Goal: Contribute content: Add original content to the website for others to see

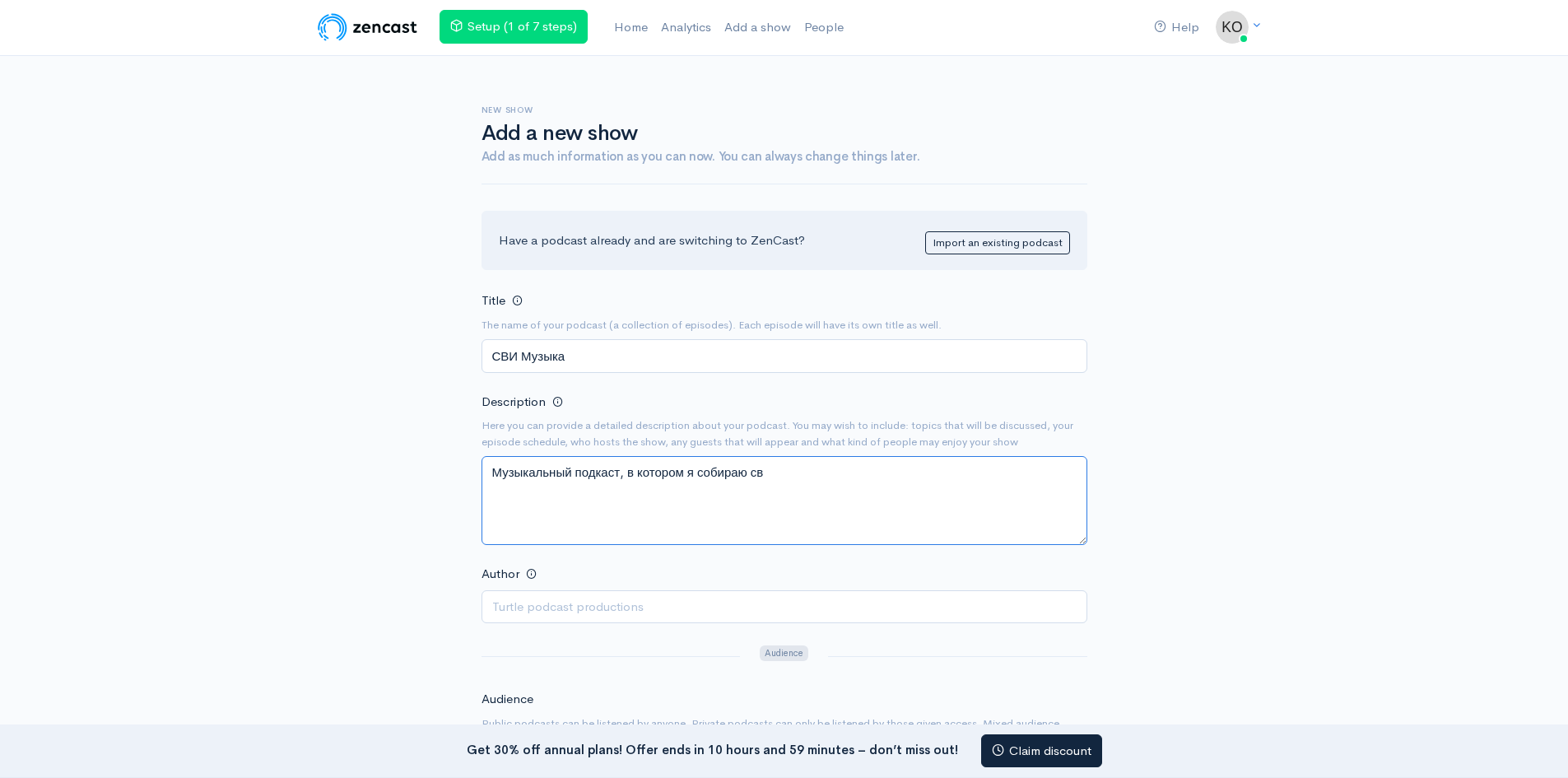
click at [797, 473] on textarea "Музыкальный подкаст, в котором я собираю св" at bounding box center [784, 501] width 606 height 89
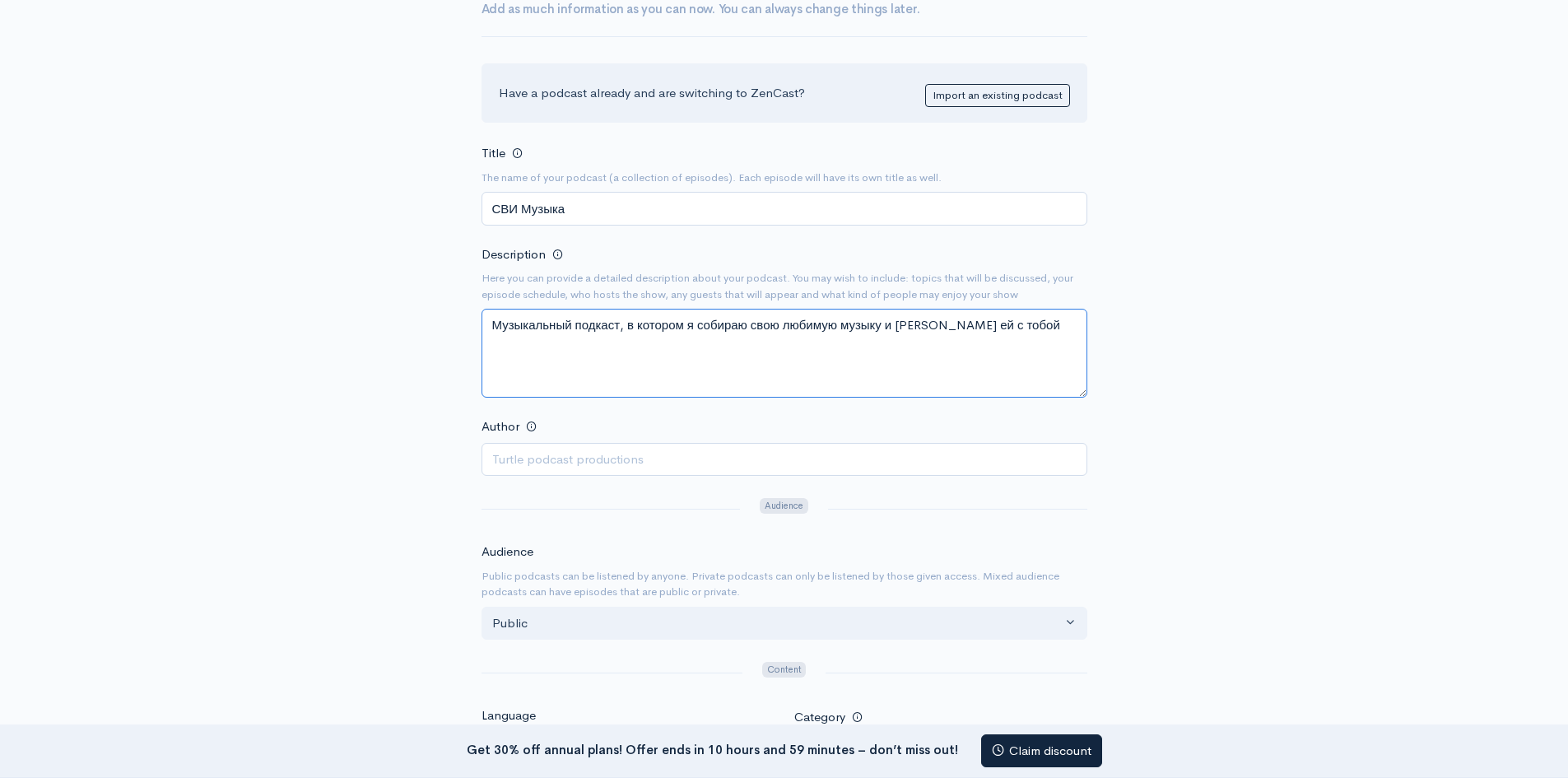
scroll to position [165, 0]
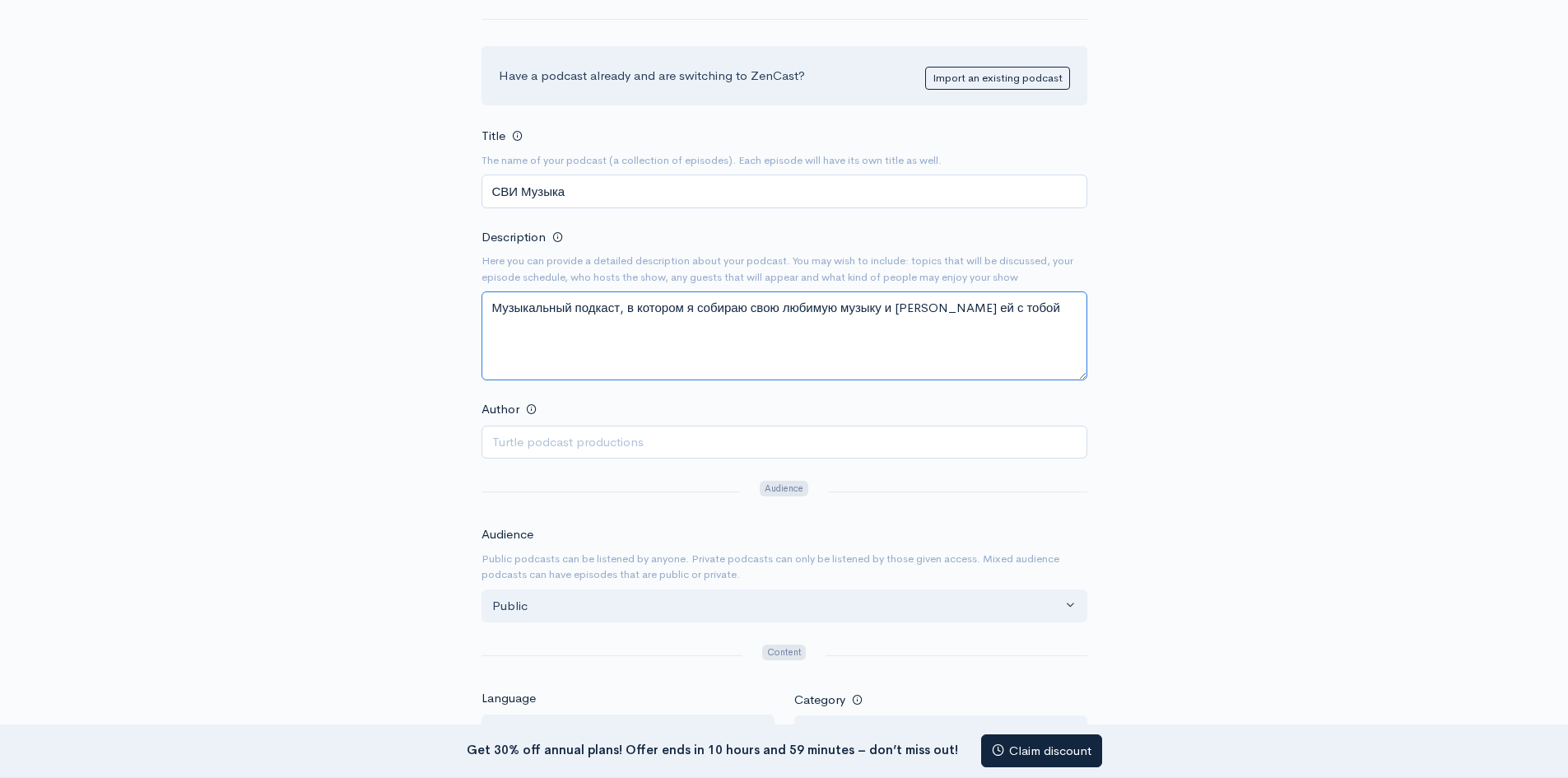
type textarea "Музыкальный подкаст, в котором я собираю свою любимую музыку и [PERSON_NAME] ей…"
click at [678, 437] on input "Author" at bounding box center [784, 443] width 606 height 34
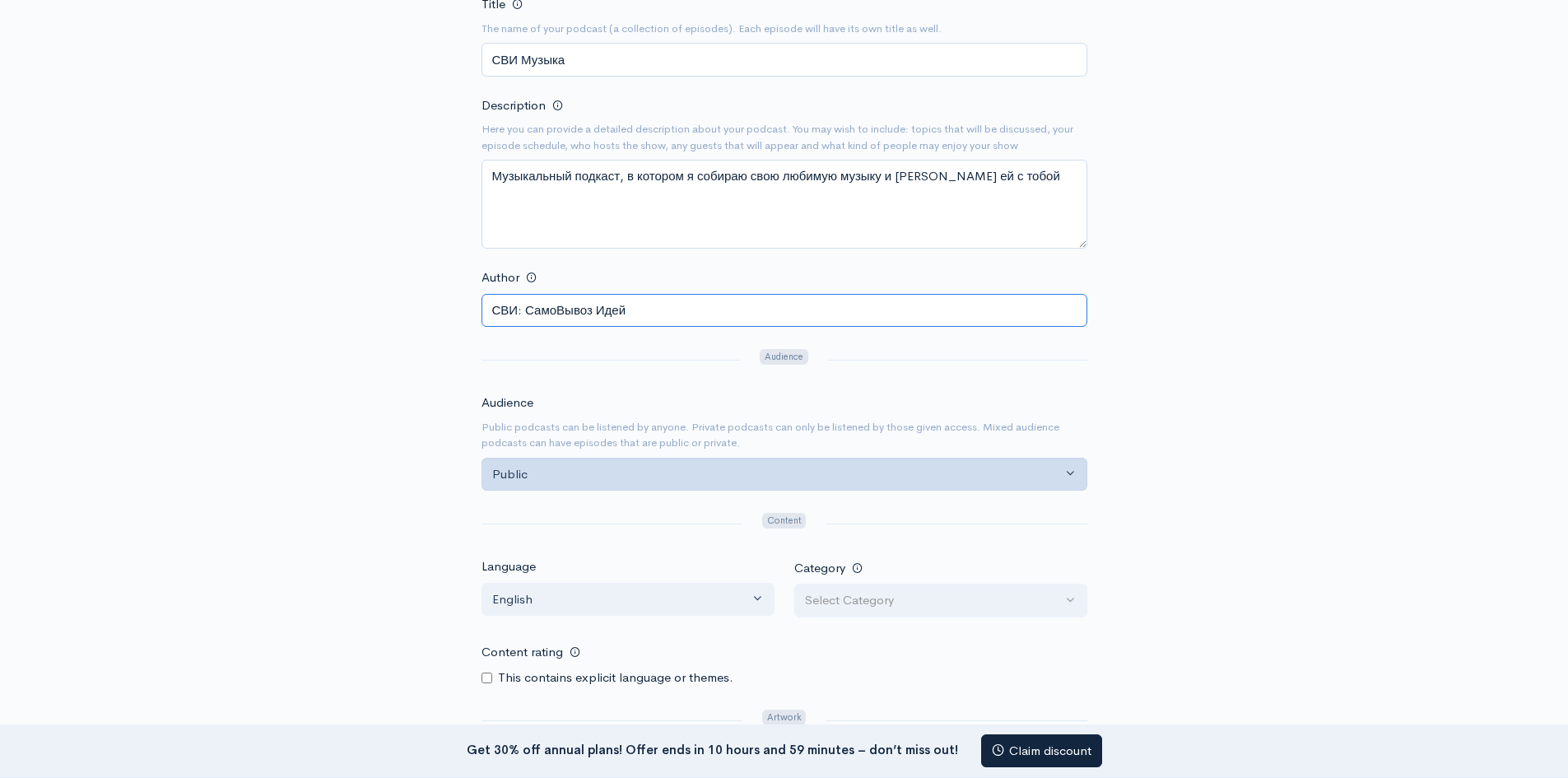
scroll to position [329, 0]
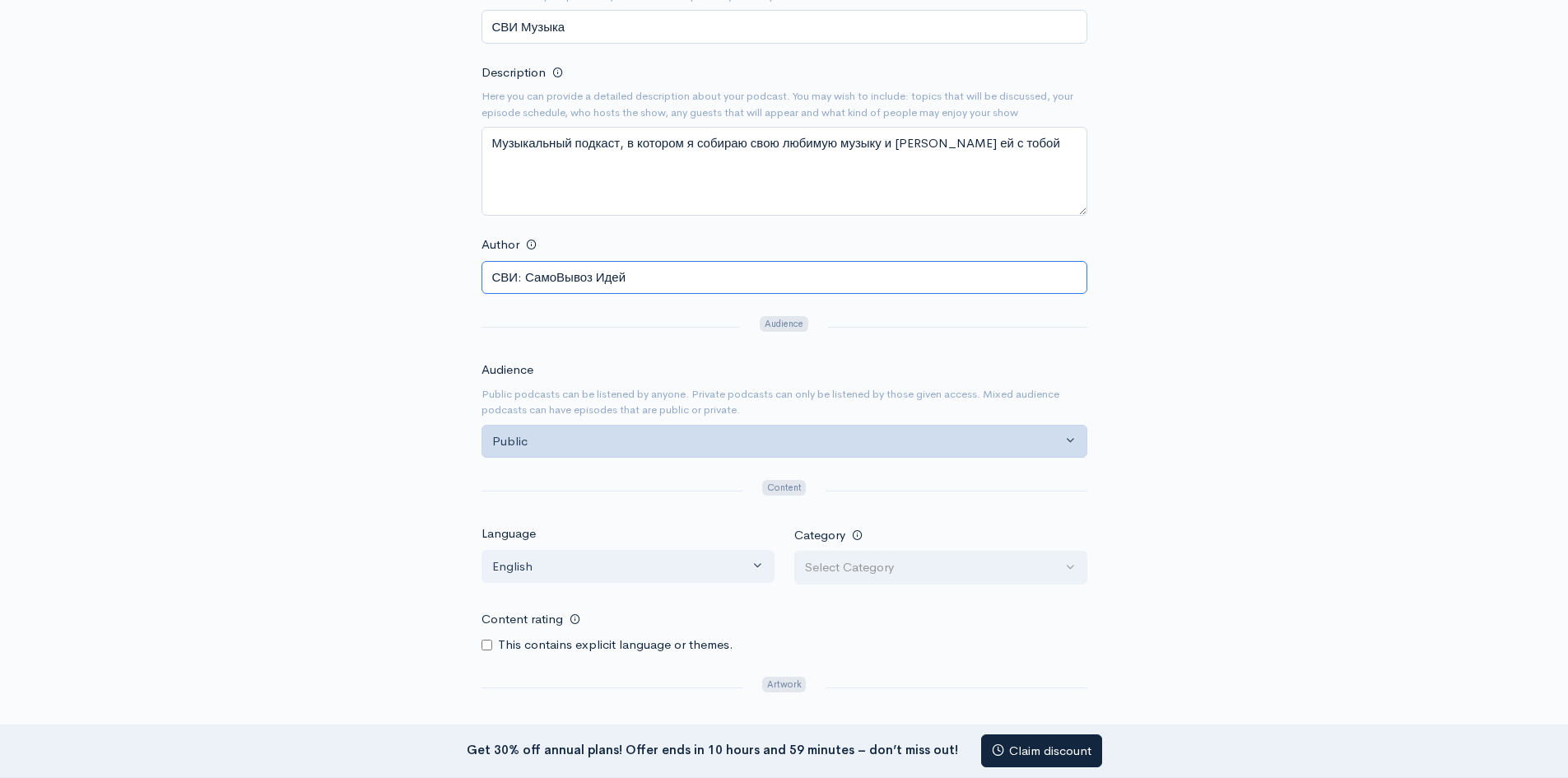
type input "СВИ: СамоВывоз Идей"
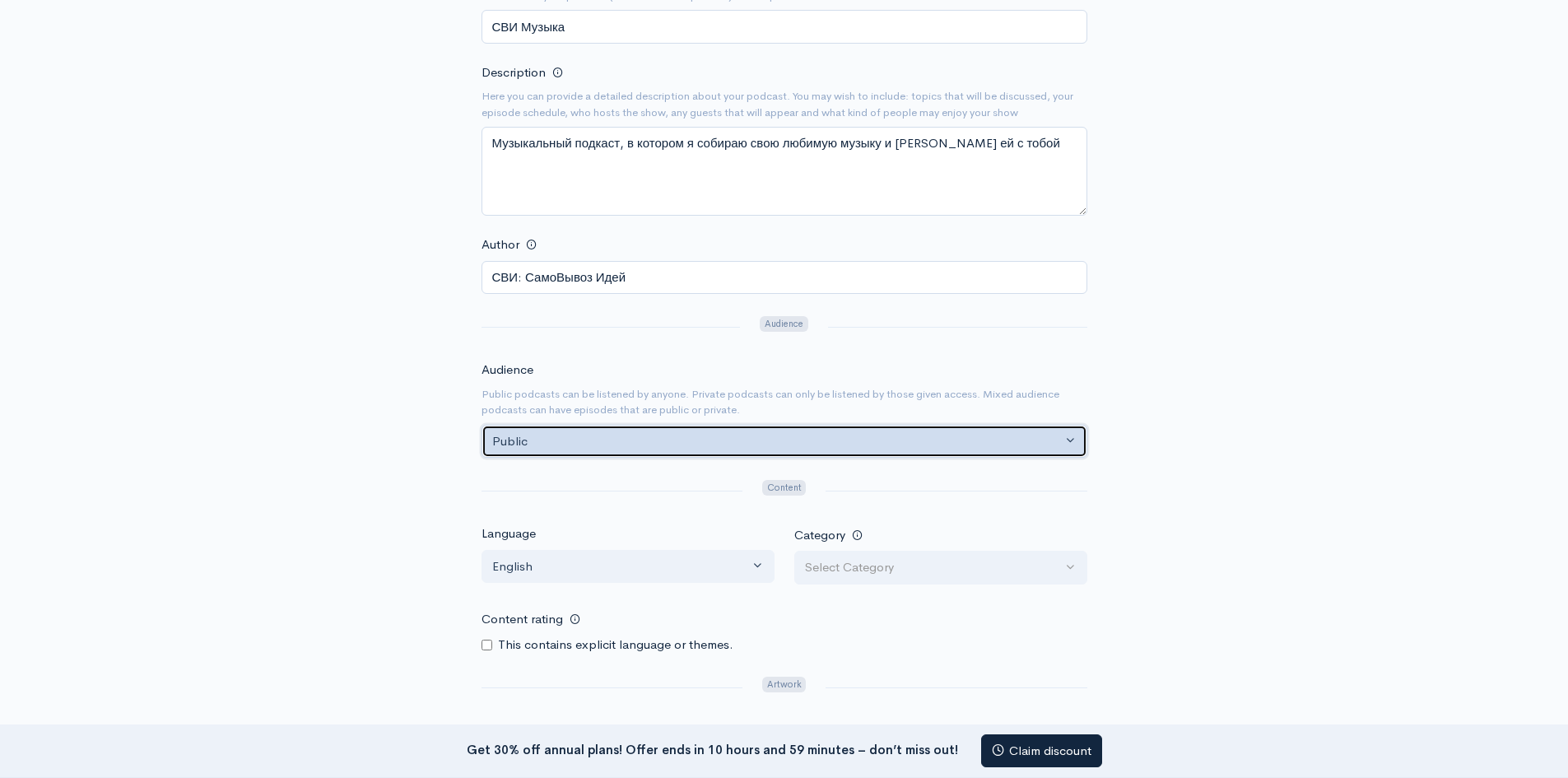
click at [817, 436] on div "Public" at bounding box center [777, 442] width 569 height 19
click at [817, 430] on button "Public" at bounding box center [784, 442] width 606 height 34
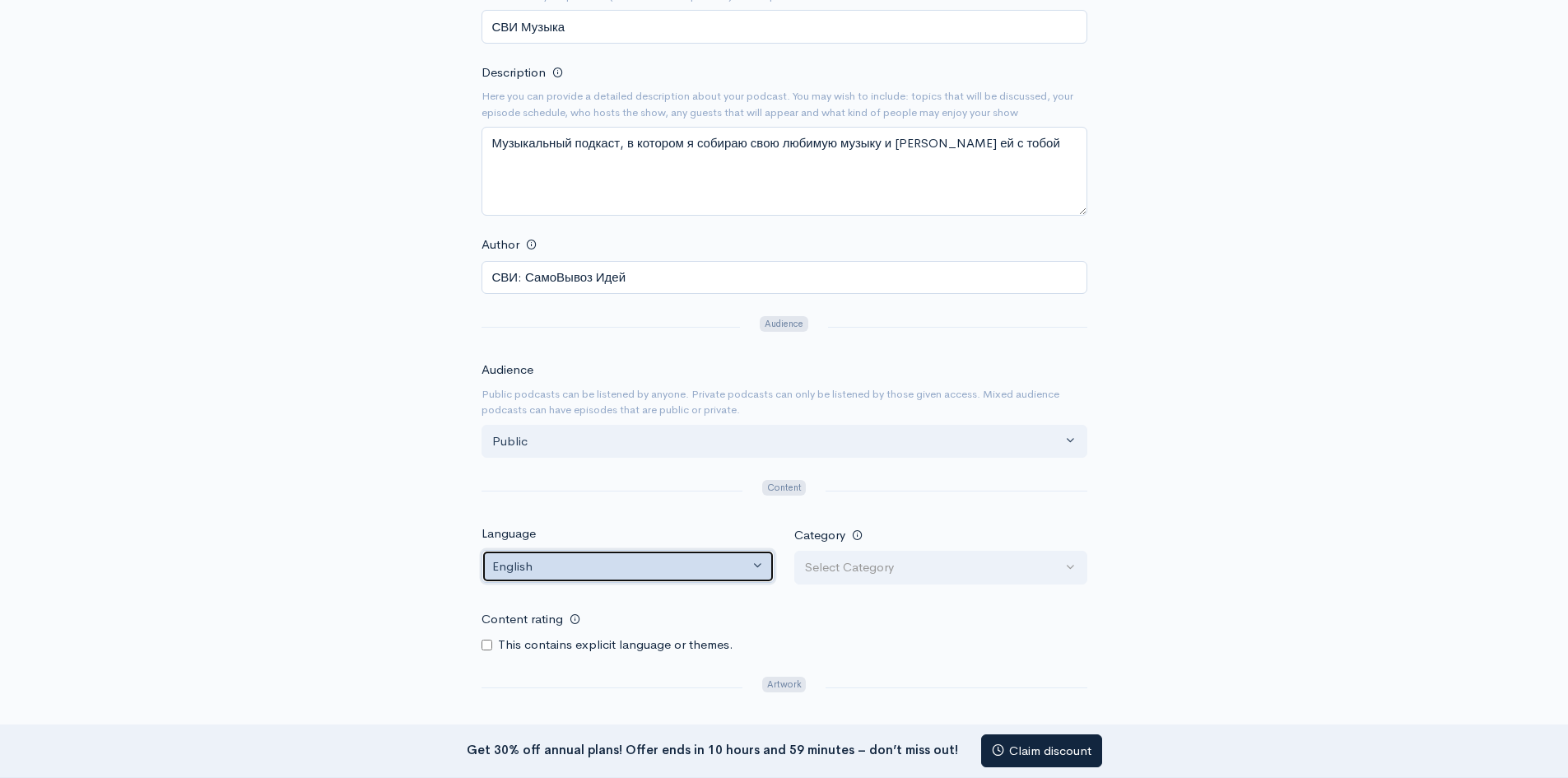
click at [743, 568] on div "English" at bounding box center [620, 567] width 257 height 19
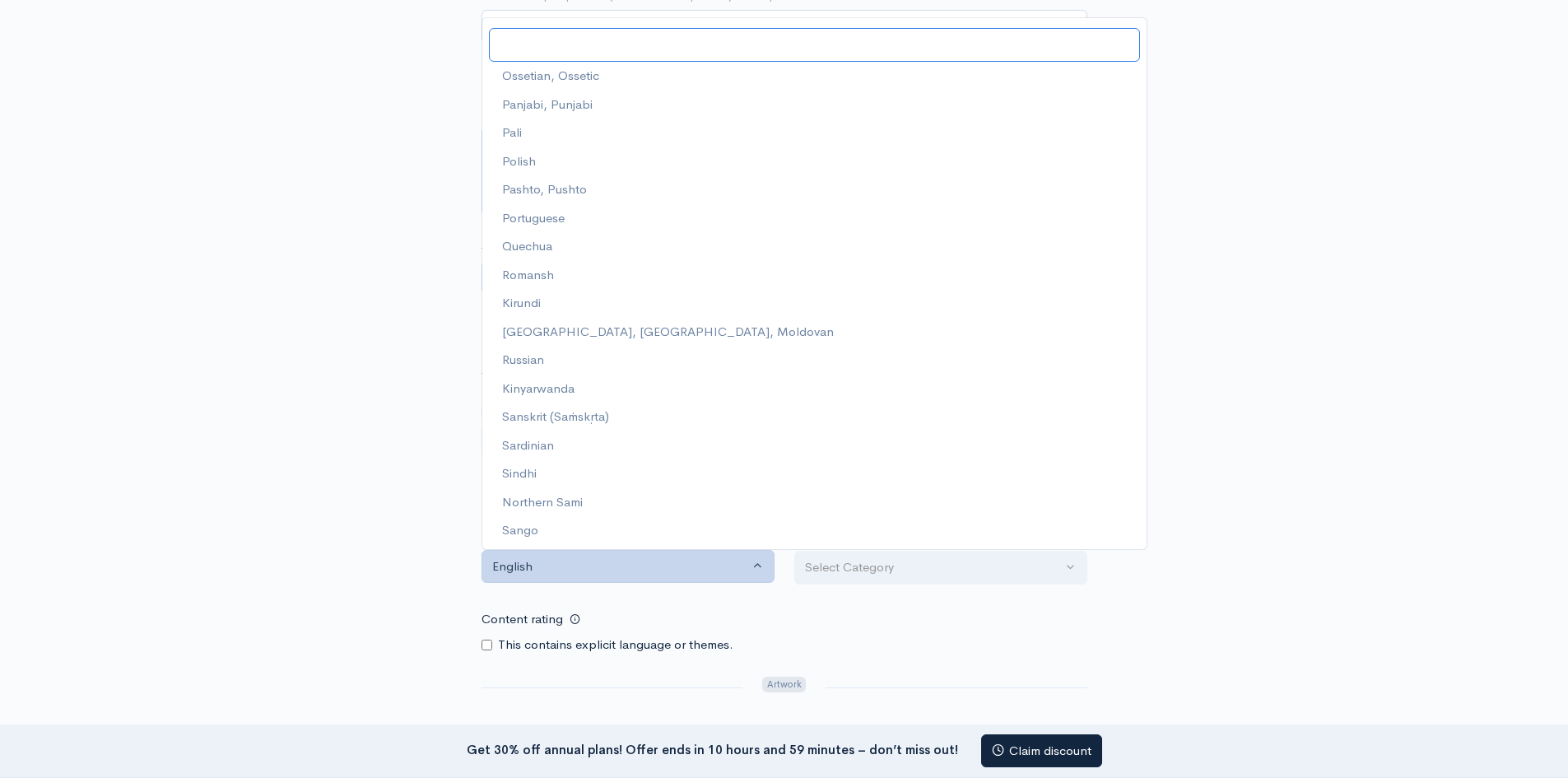
scroll to position [3560, 0]
click at [556, 355] on link "Russian" at bounding box center [814, 354] width 664 height 29
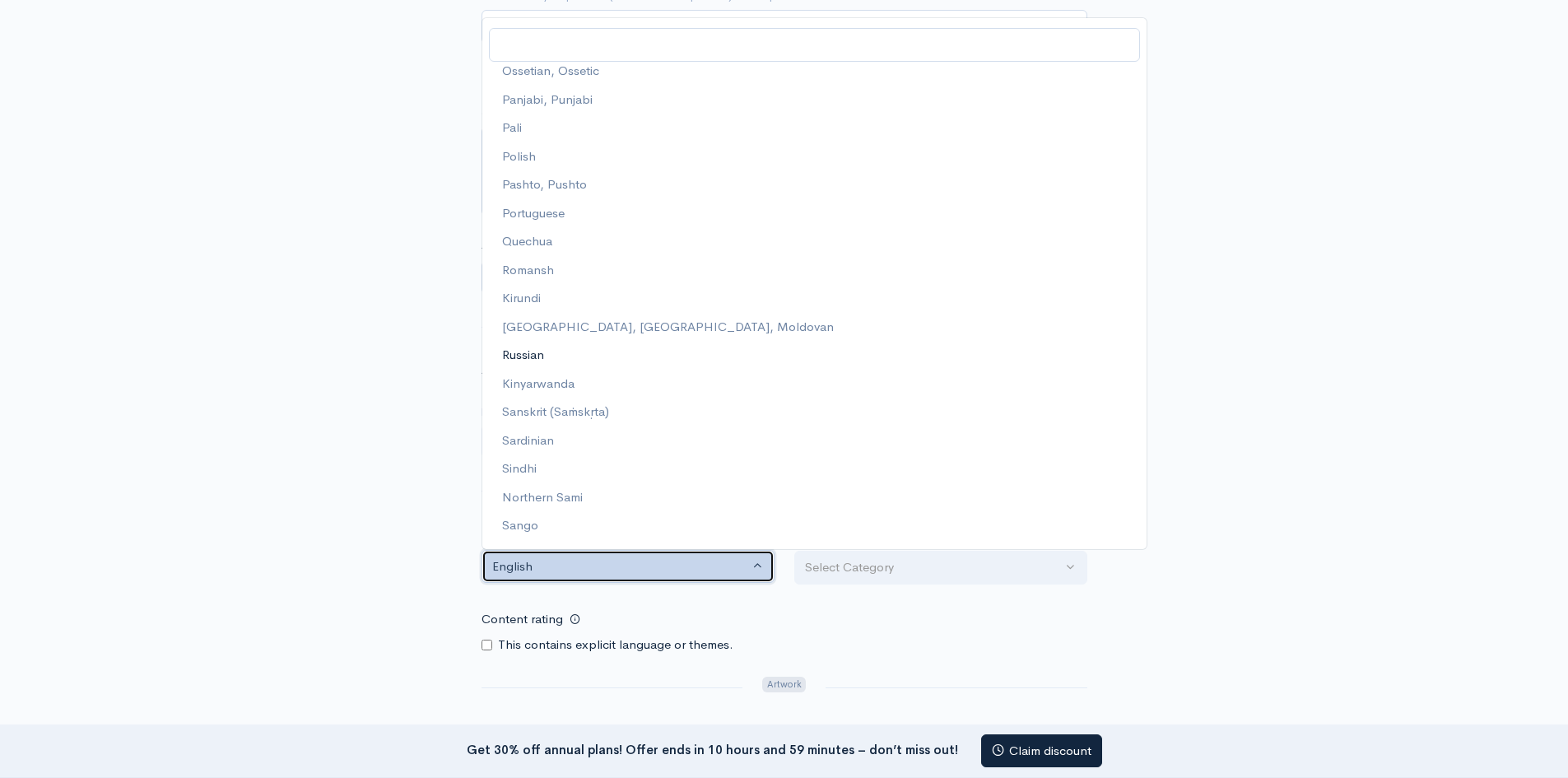
select select "ru"
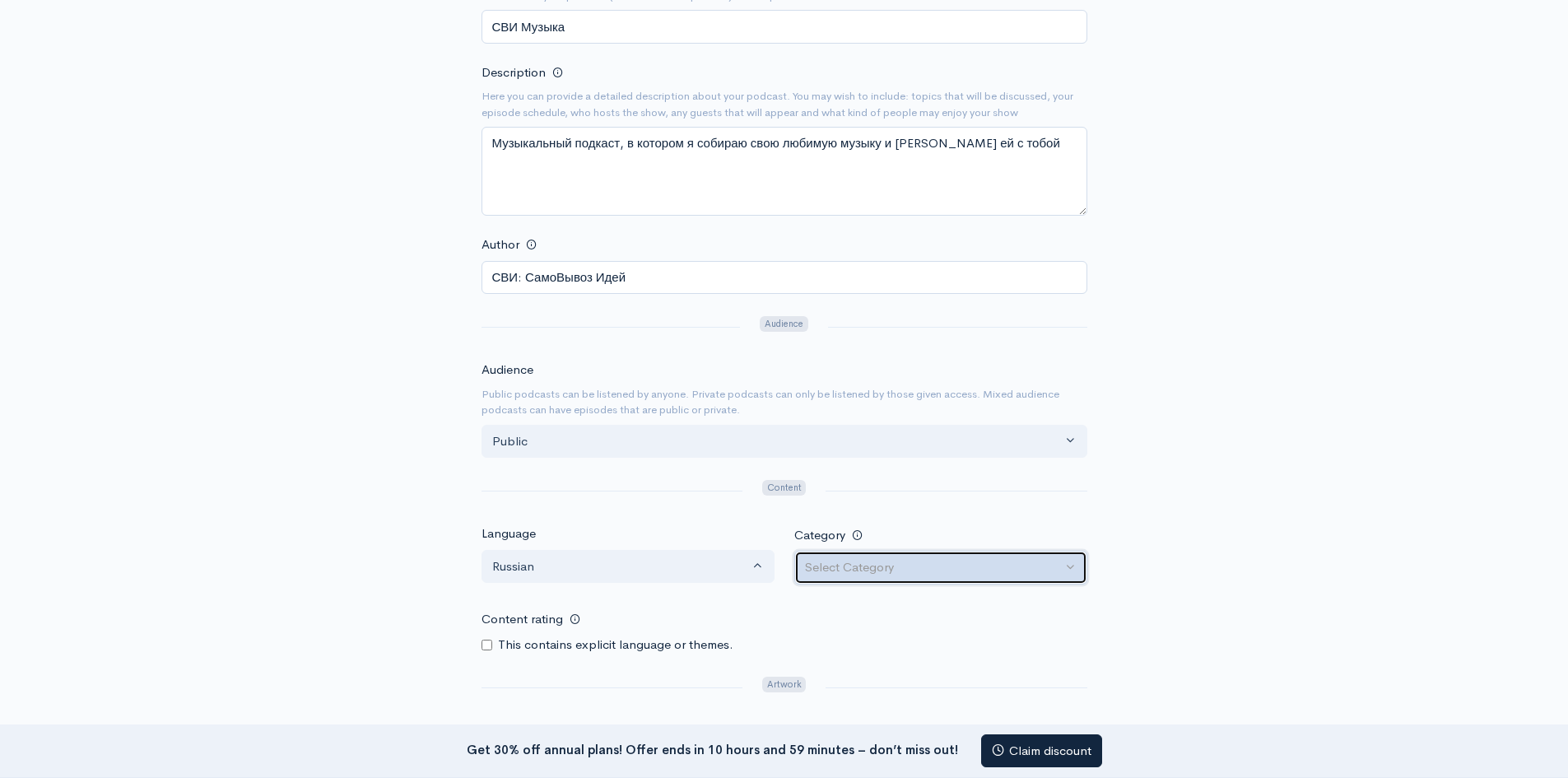
click at [1054, 566] on div "Select Category" at bounding box center [933, 568] width 257 height 19
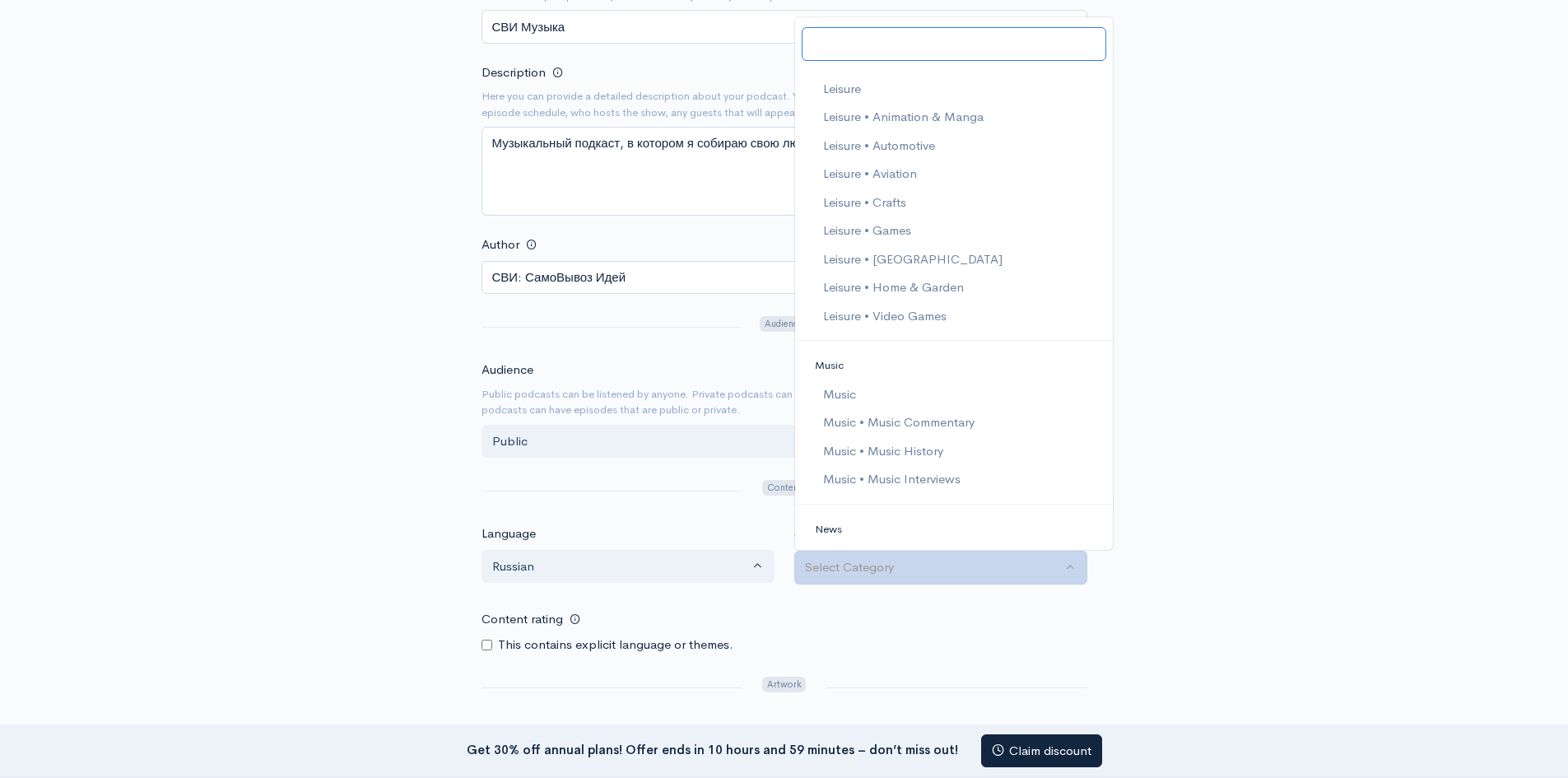
scroll to position [1812, 0]
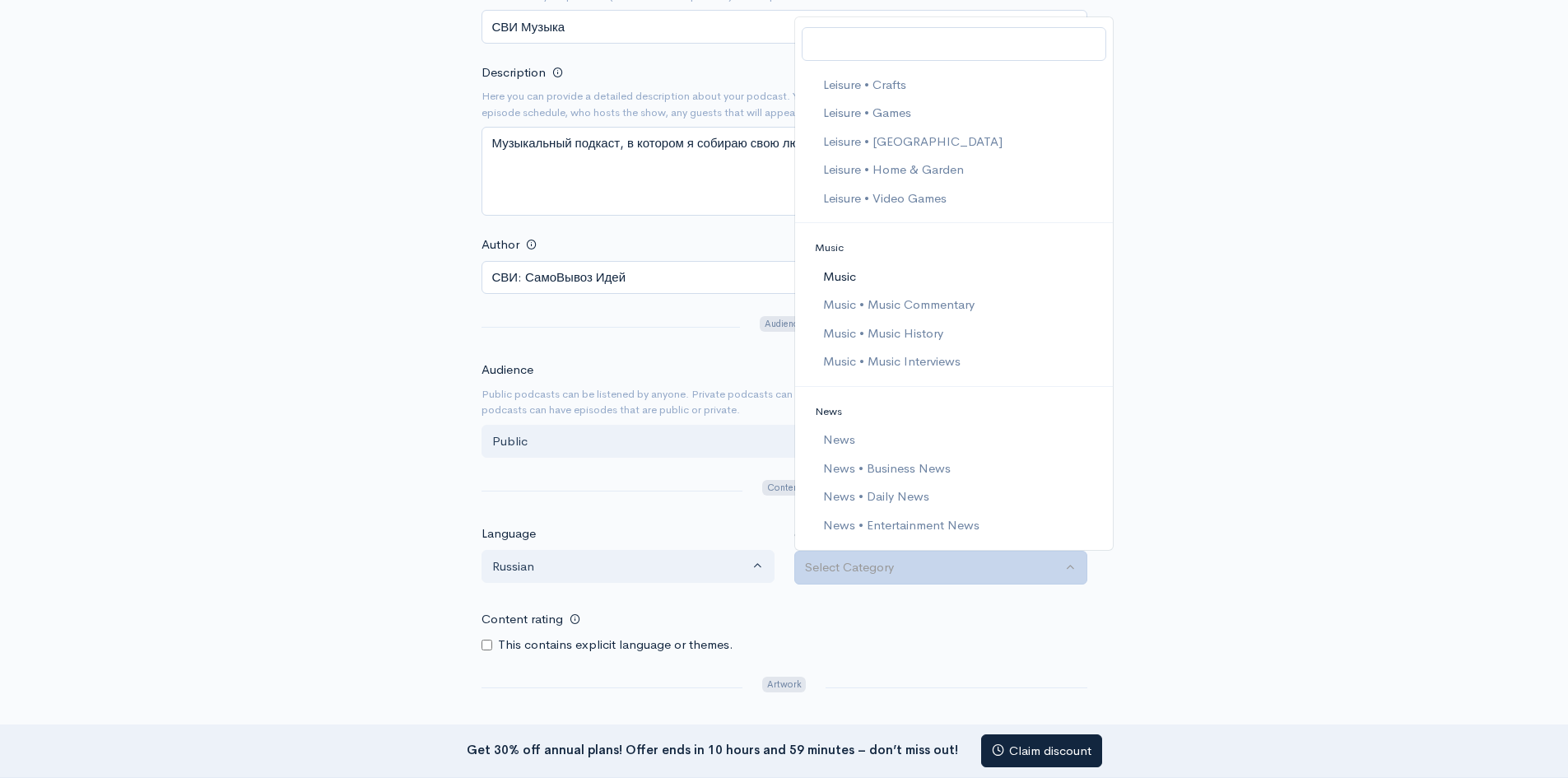
click at [898, 280] on link "Music" at bounding box center [954, 277] width 318 height 29
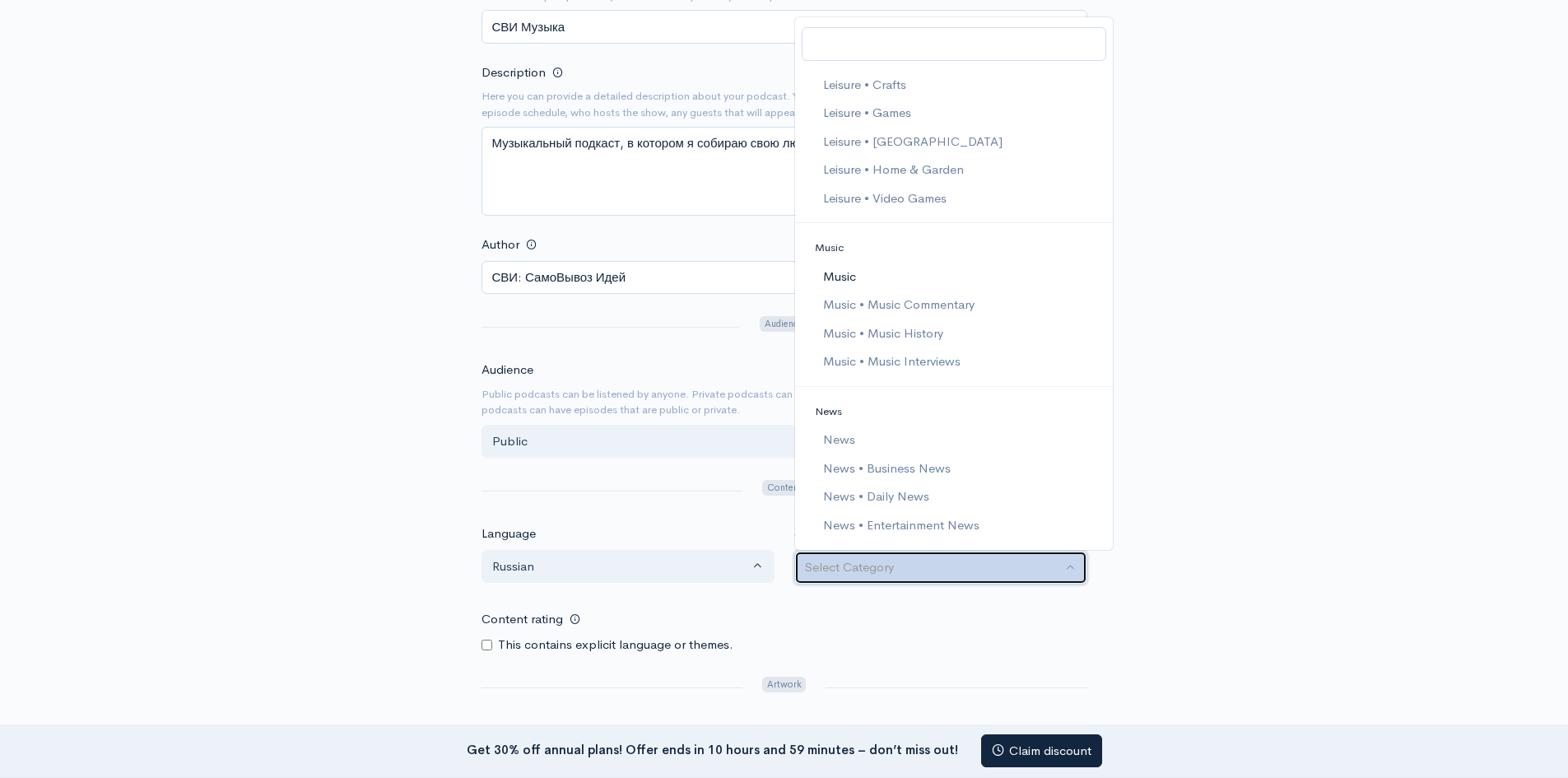
select select "Music"
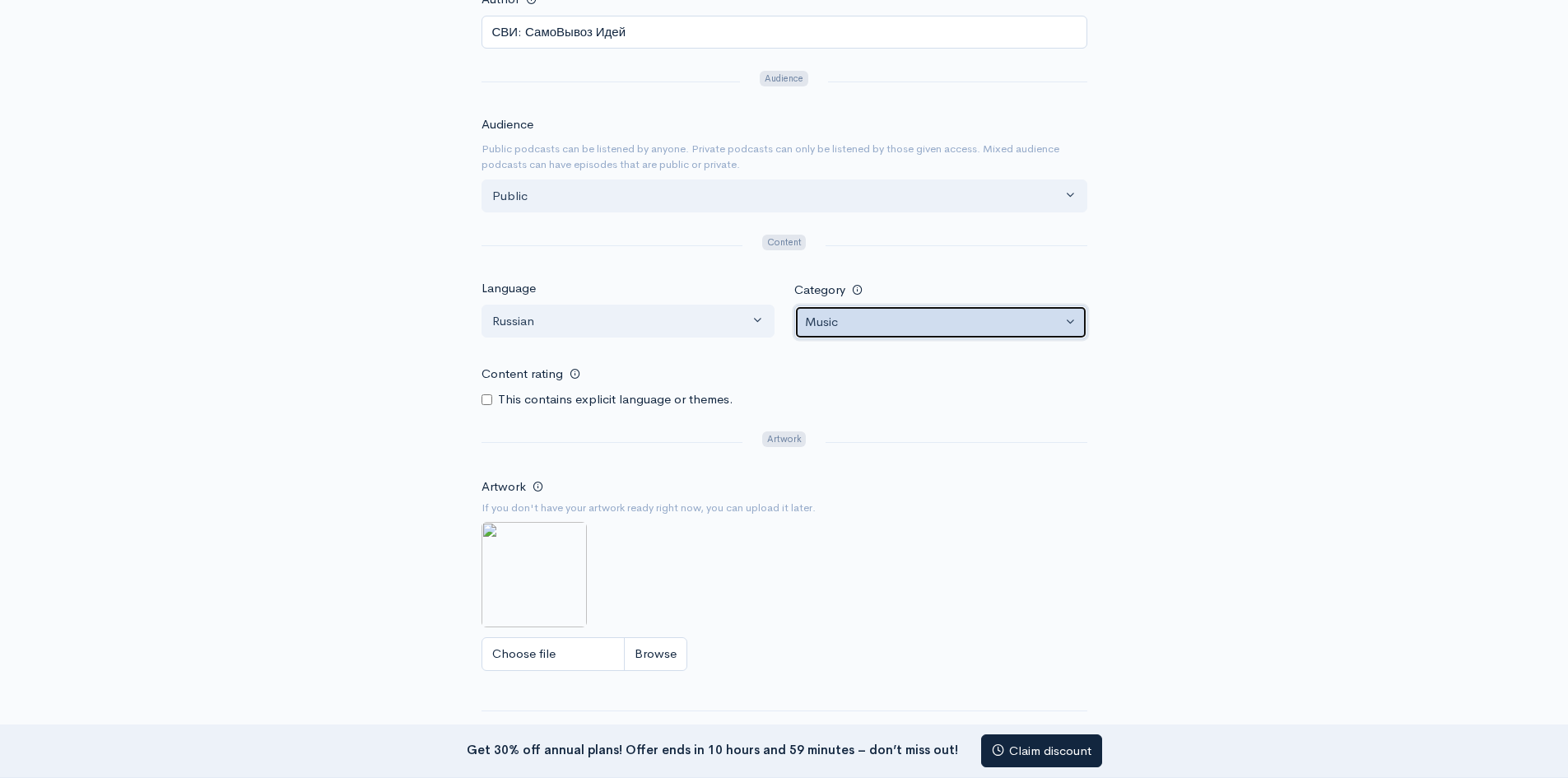
scroll to position [577, 0]
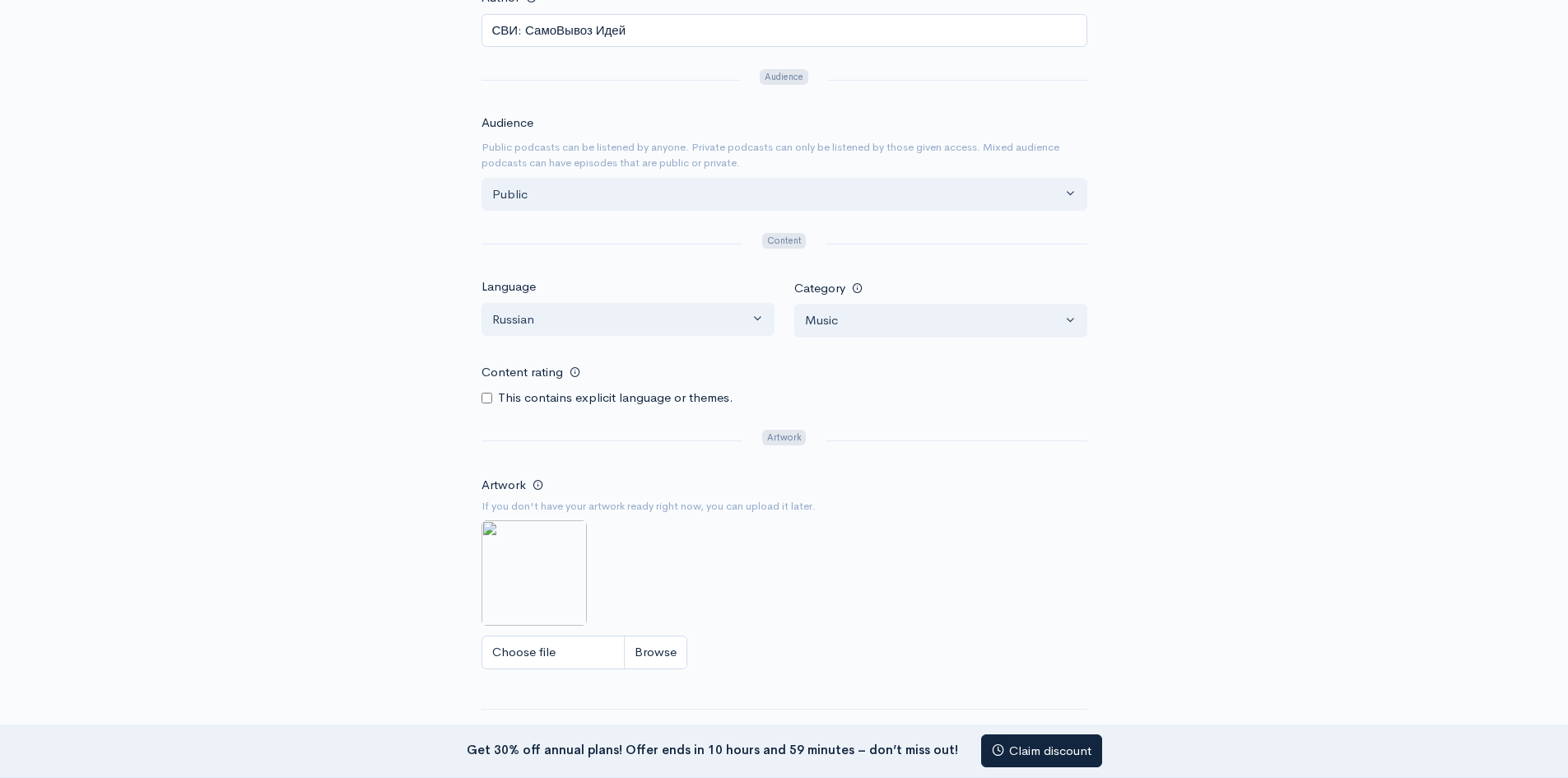
click at [487, 394] on input "Content rating" at bounding box center [486, 398] width 10 height 10
checkbox input "true"
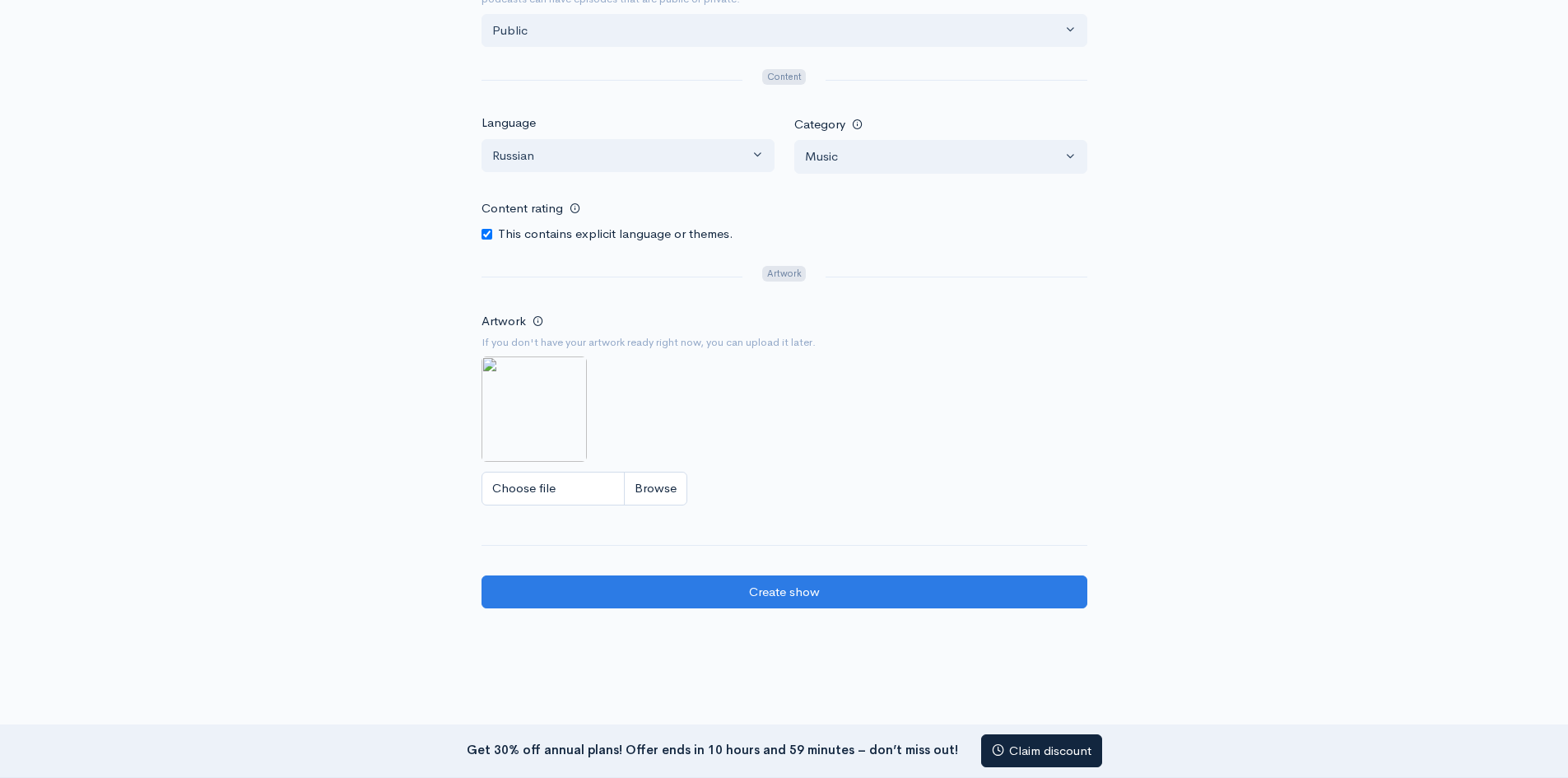
scroll to position [741, 0]
click at [679, 492] on input "Choose file" at bounding box center [584, 488] width 206 height 34
type input "C:\fakepath\Лого СВИ.png"
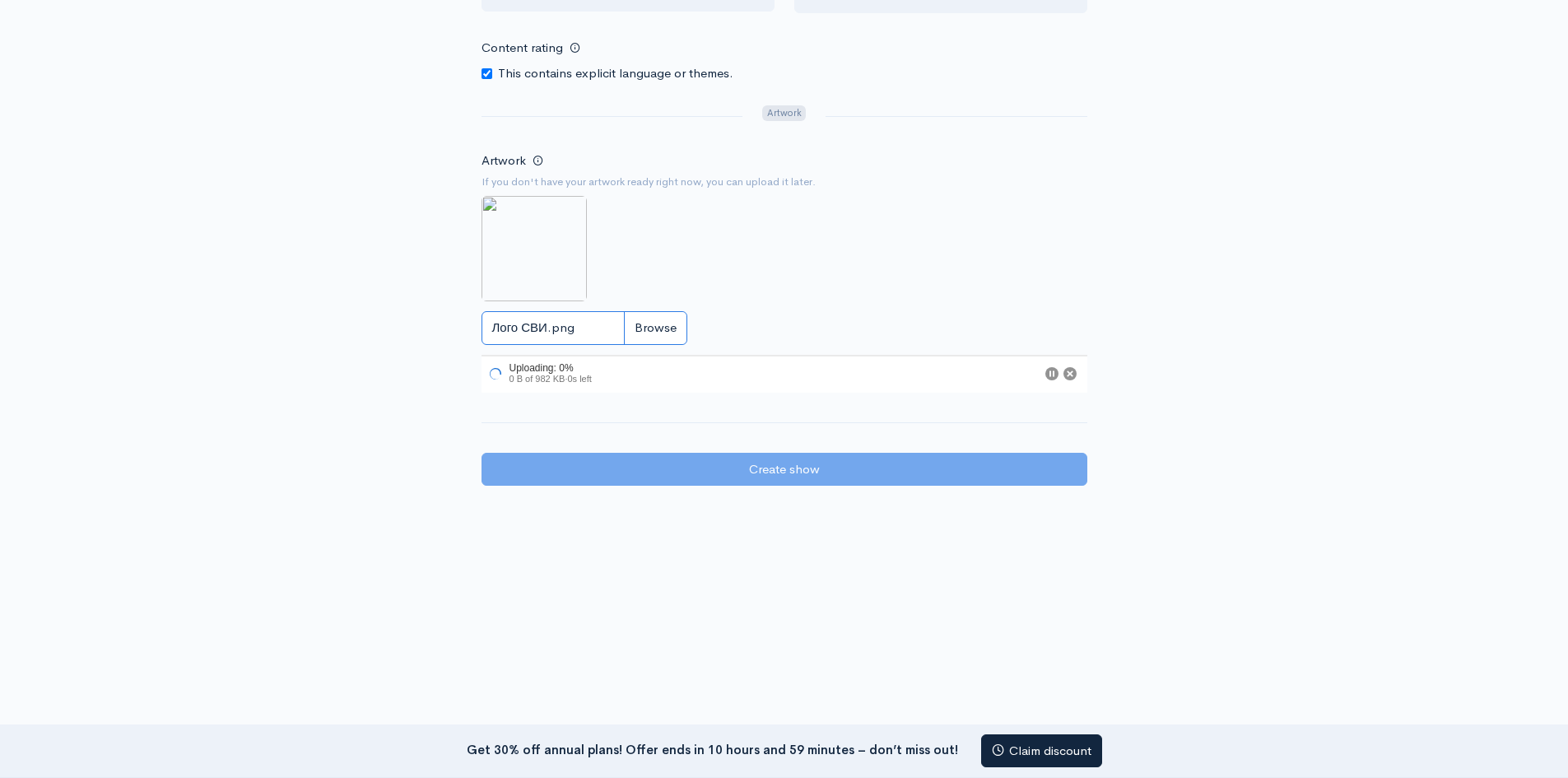
scroll to position [902, 0]
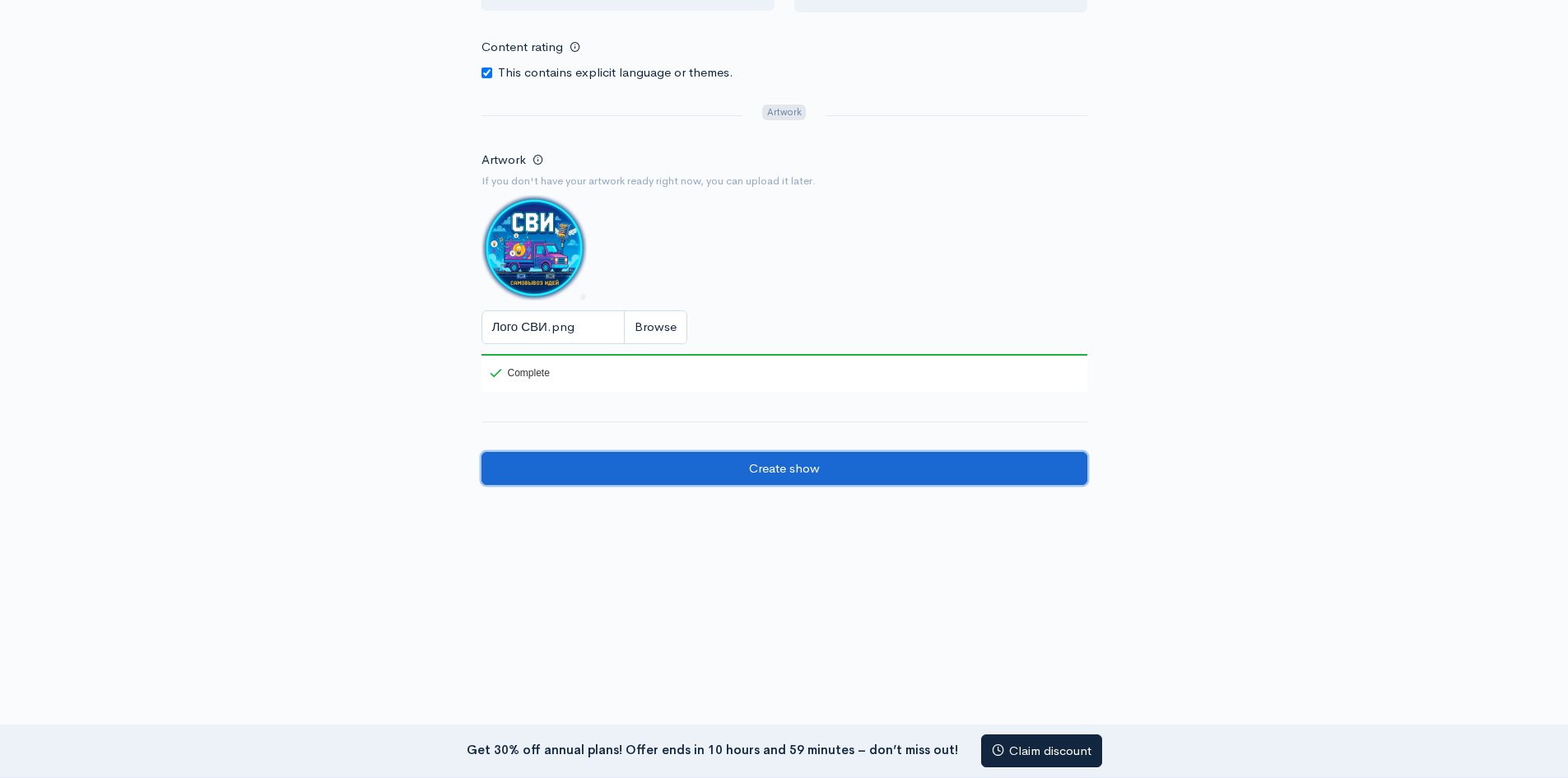
click at [878, 468] on input "Create show" at bounding box center [784, 469] width 606 height 34
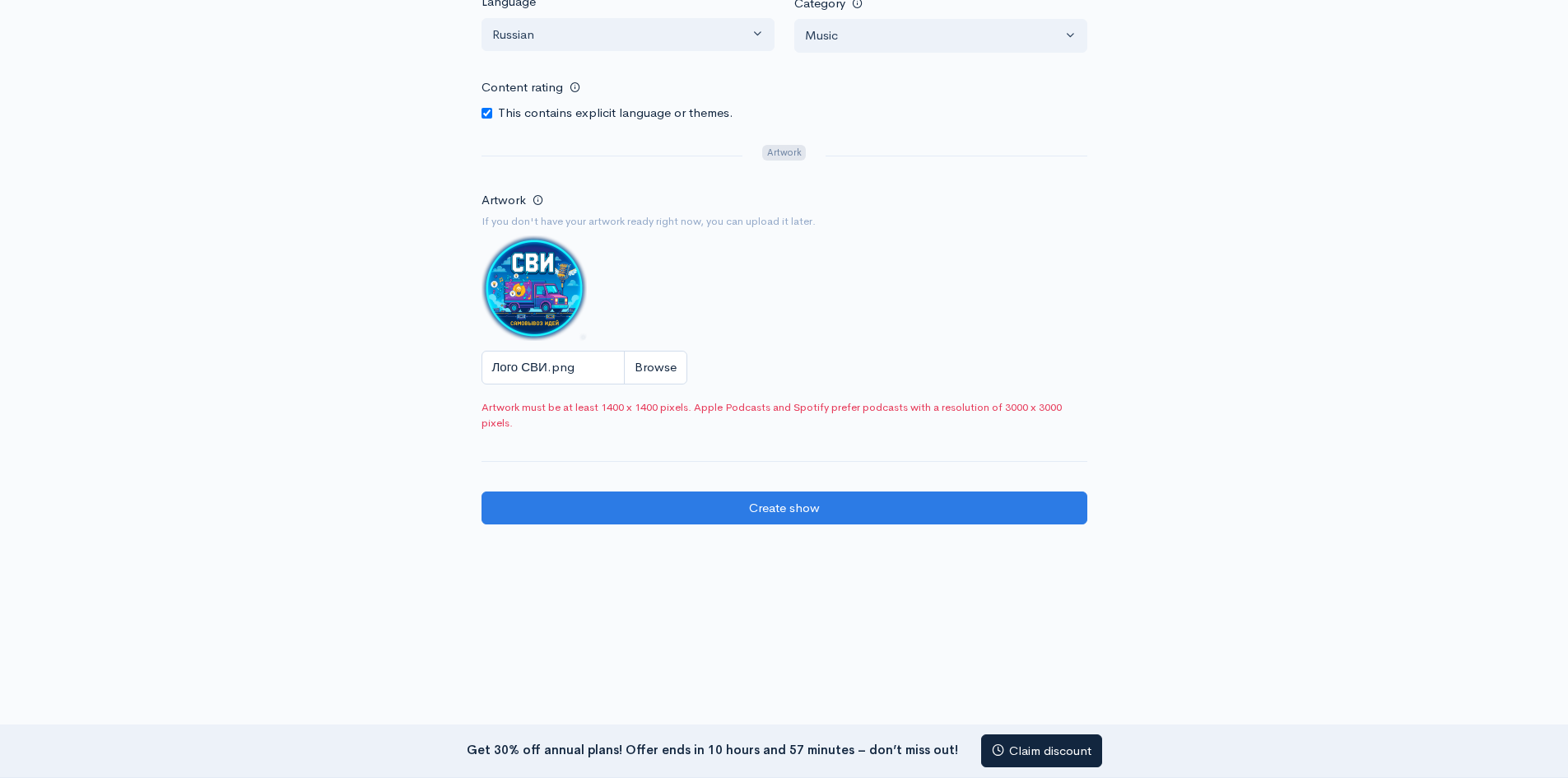
scroll to position [901, 0]
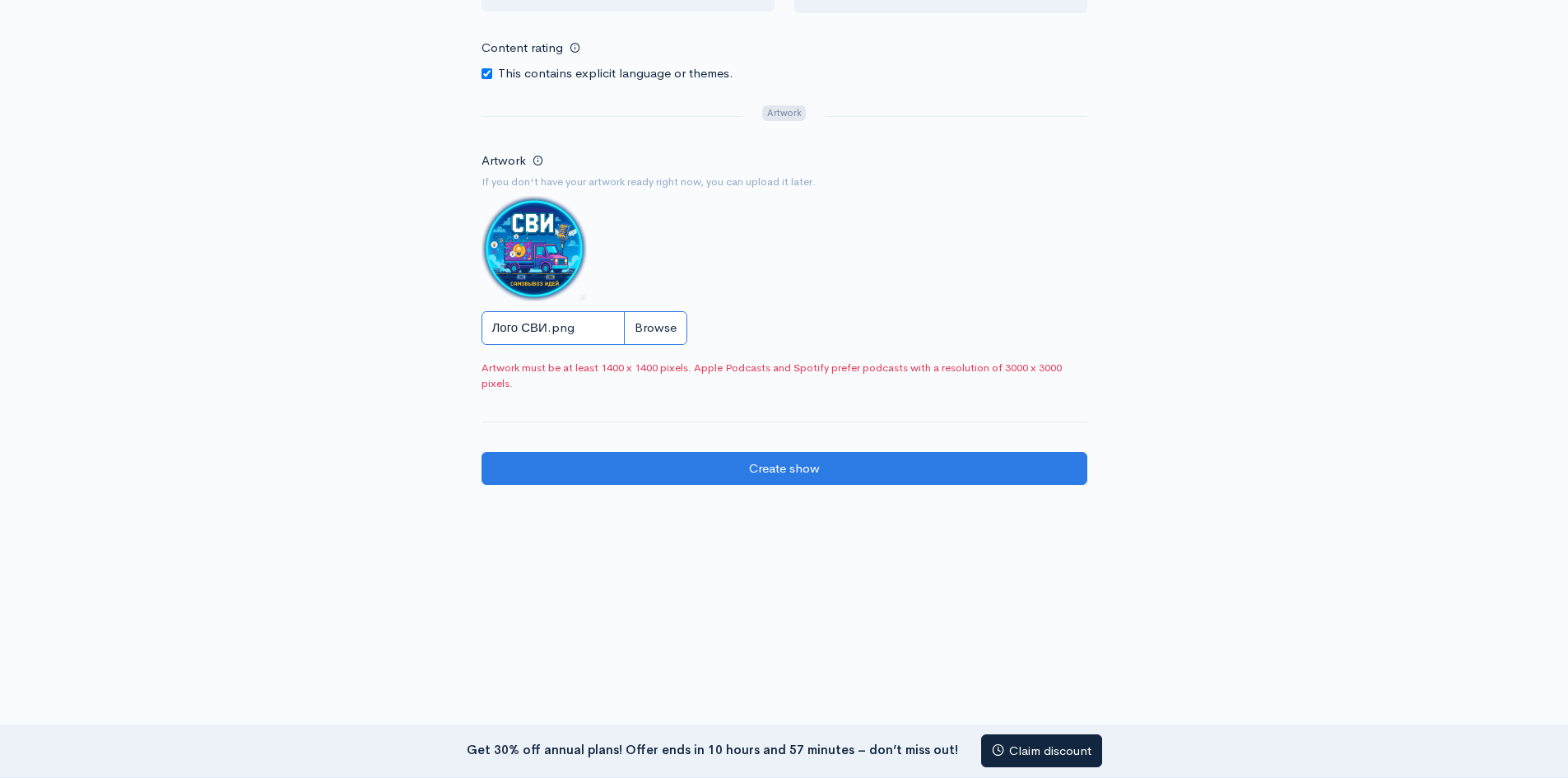
click at [644, 326] on input "Лого СВИ.png" at bounding box center [584, 328] width 206 height 34
type input "C:\fakepath\photo_2025-09-08_14-12-28.jpg"
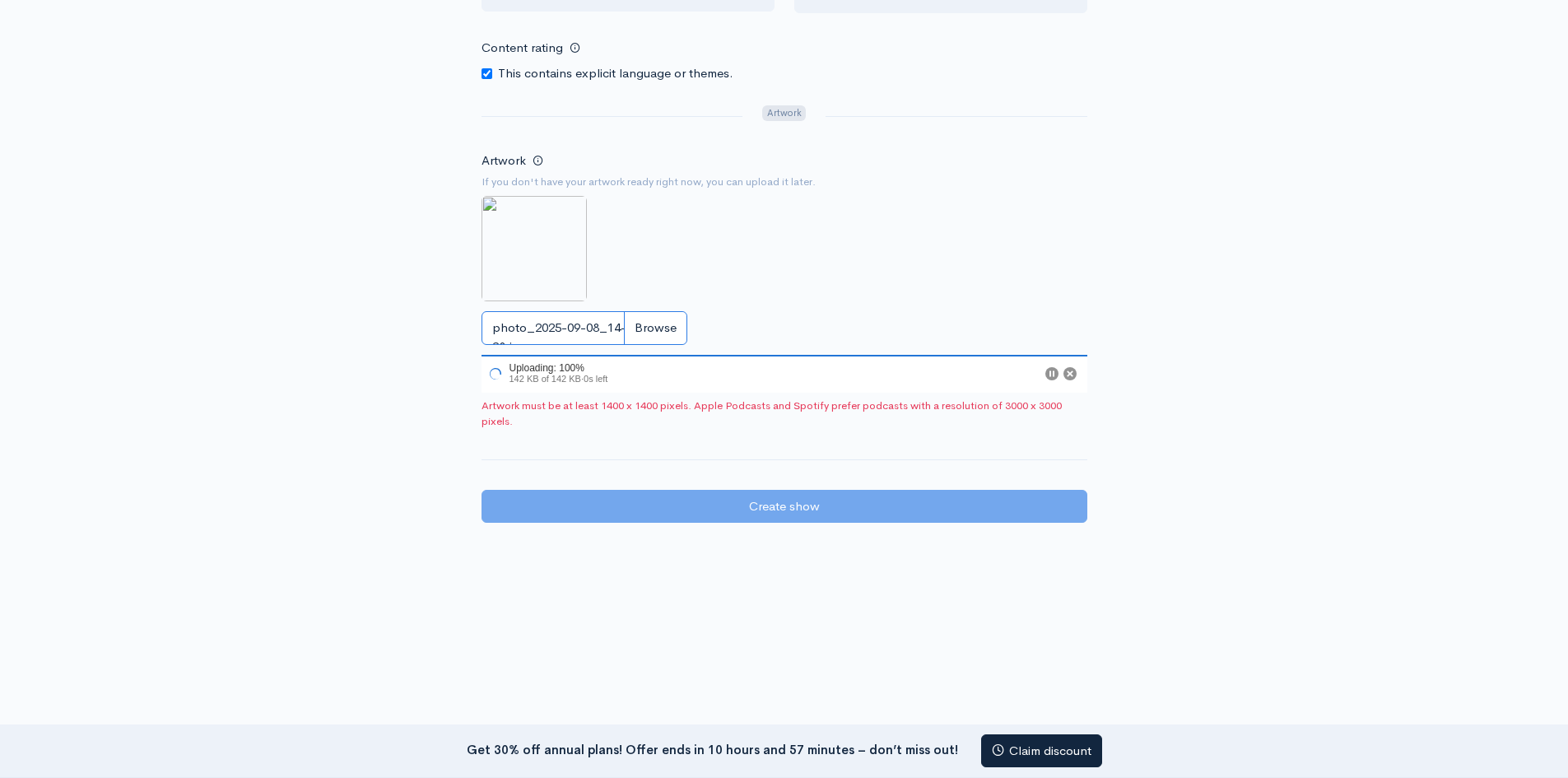
scroll to position [0, 0]
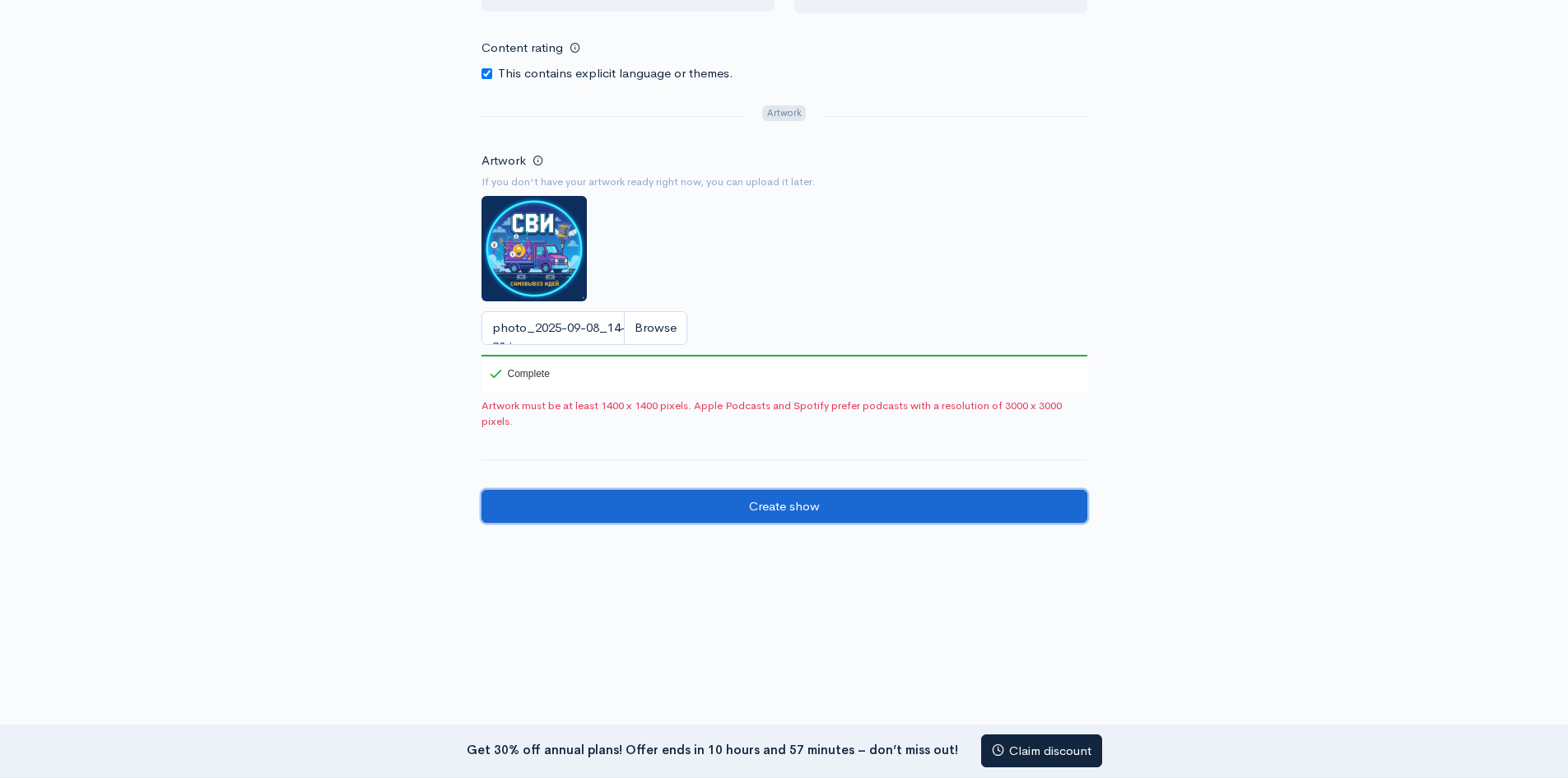
click at [771, 502] on input "Create show" at bounding box center [784, 507] width 606 height 34
